Goal: Check status: Check status

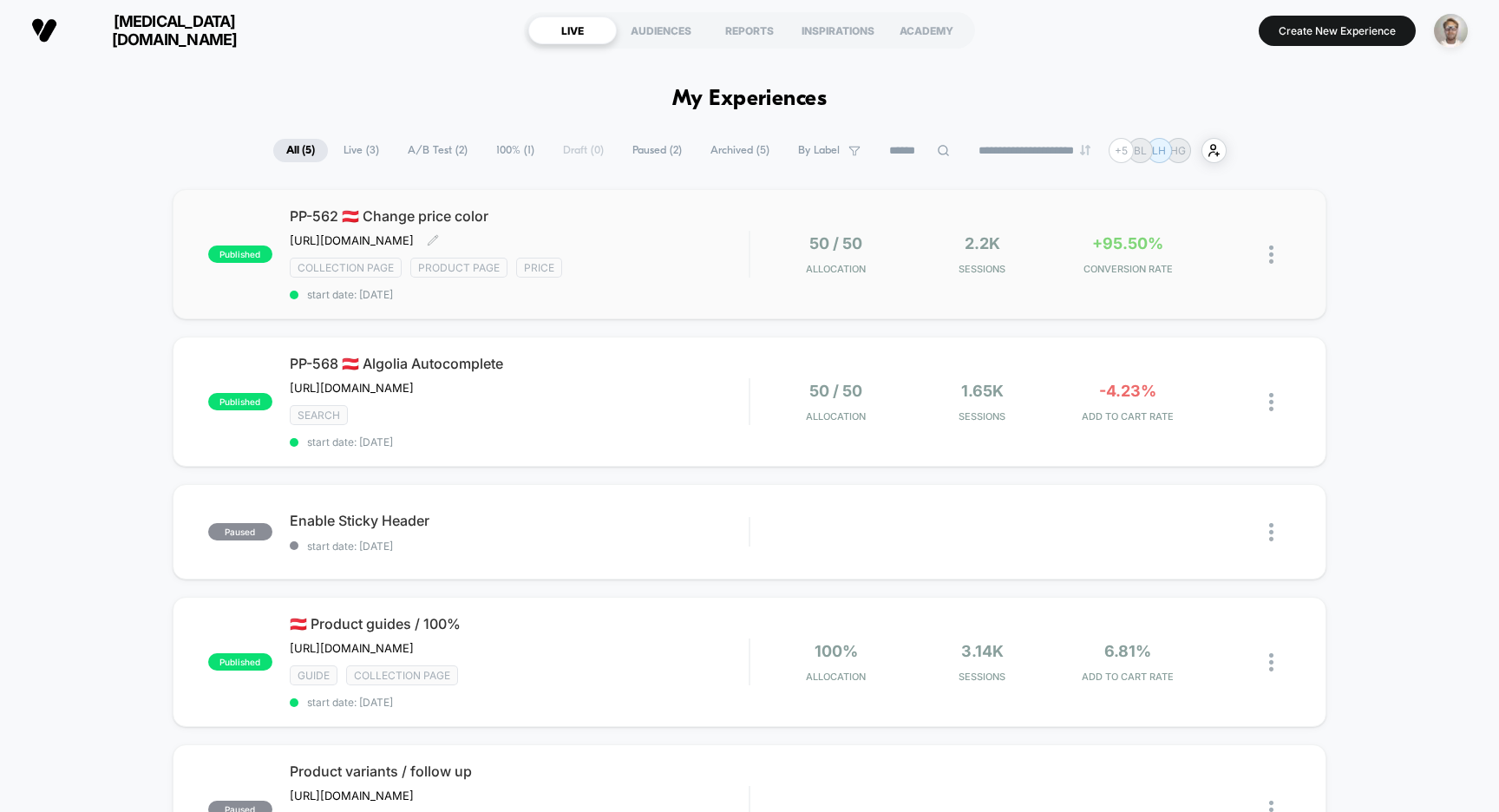
click at [748, 295] on span "start date: [DATE]" at bounding box center [519, 295] width 460 height 13
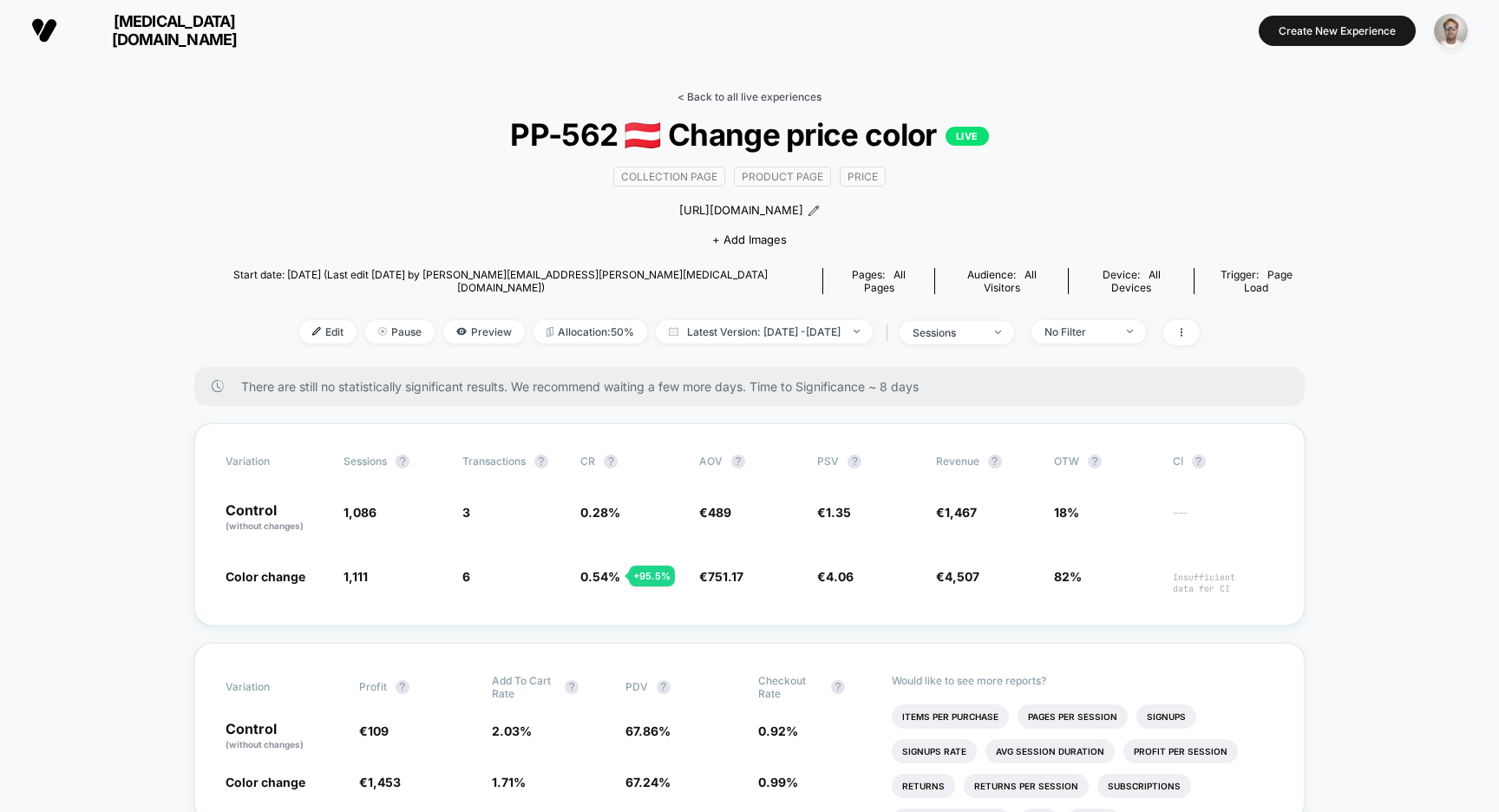
click at [743, 92] on link "< Back to all live experiences" at bounding box center [749, 97] width 144 height 13
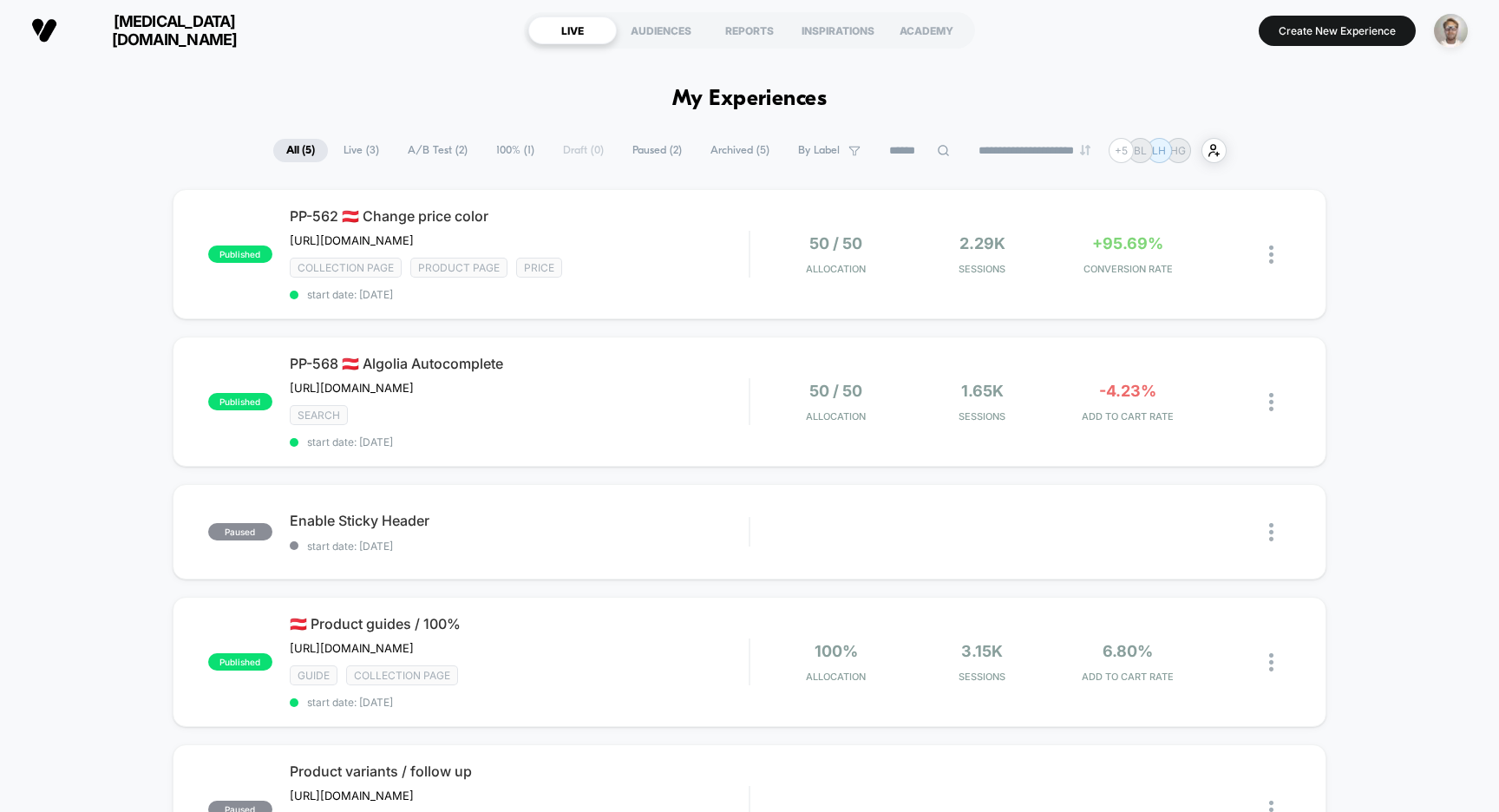
click at [350, 153] on span "Live ( 3 )" at bounding box center [362, 150] width 61 height 23
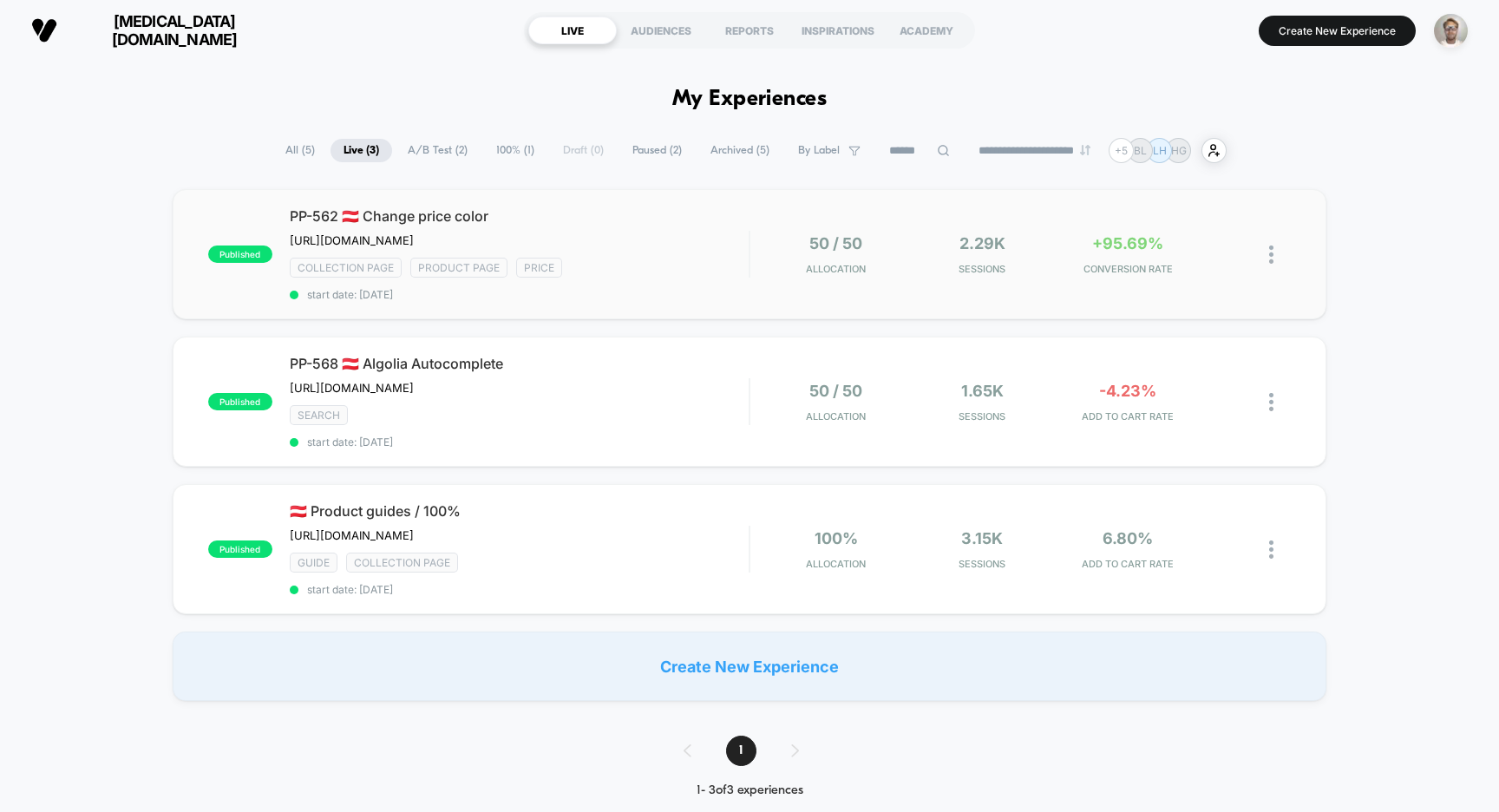
click at [713, 309] on div "published PP-562 🇦🇹 Change price color [URL][DOMAIN_NAME] Click to edit experie…" at bounding box center [750, 254] width 1154 height 130
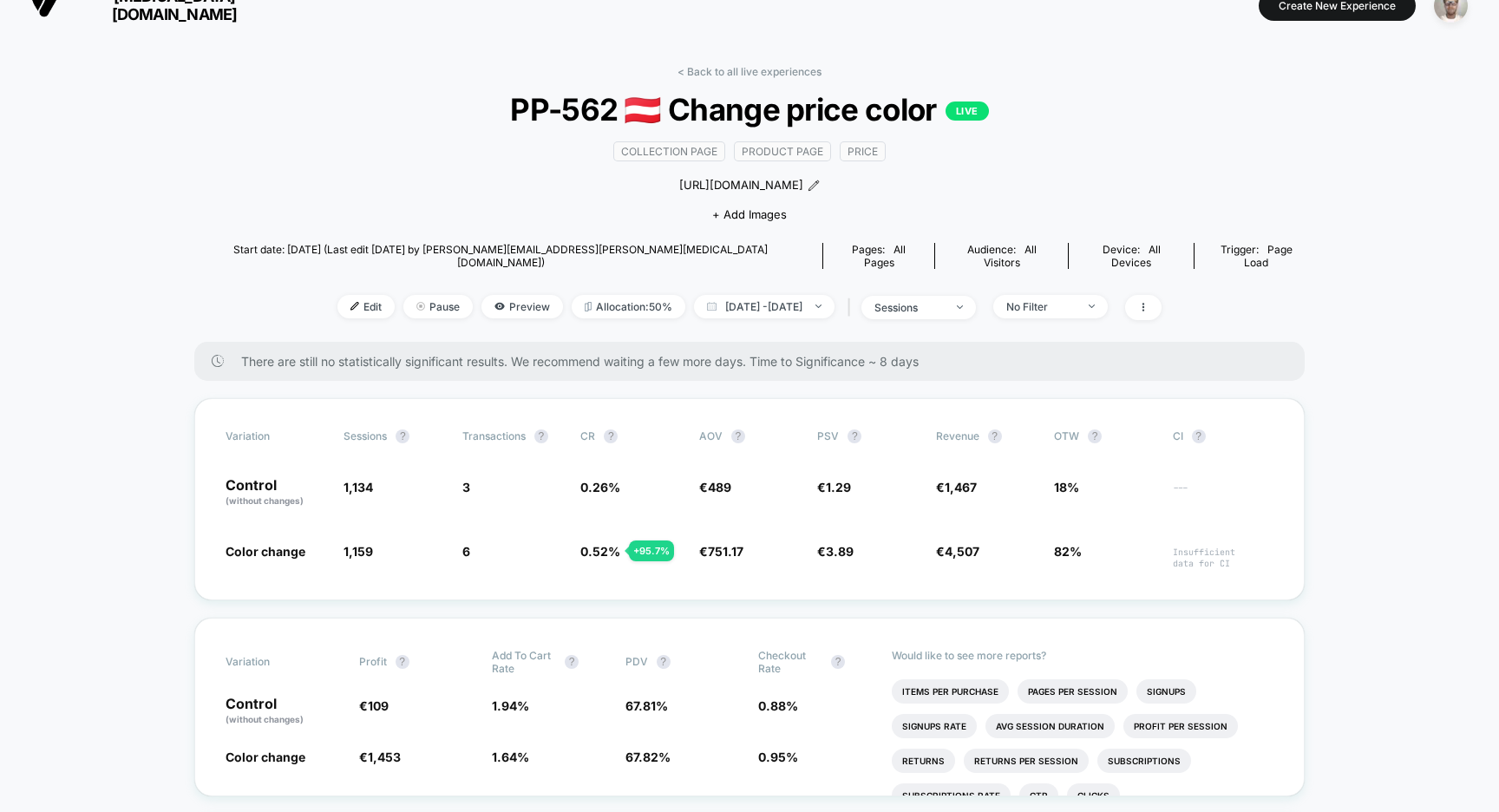
scroll to position [215, 0]
